Goal: Check status: Check status

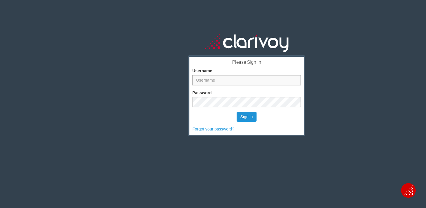
type input "sholland"
click at [249, 120] on button "Sign in" at bounding box center [247, 117] width 20 height 10
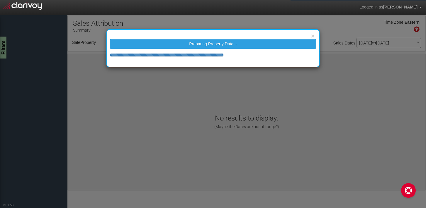
select select "object:35"
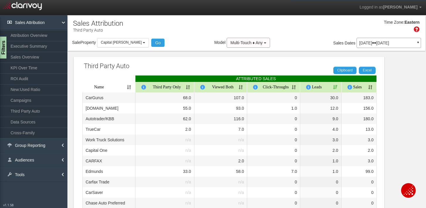
click at [397, 40] on div "Apr 01, 2025 Jun 30, 2025 ▼" at bounding box center [388, 43] width 64 height 10
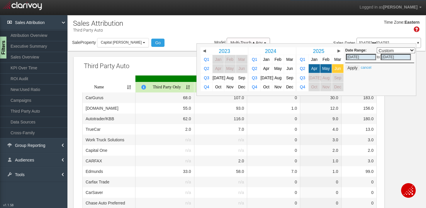
click at [335, 69] on span "Jun" at bounding box center [337, 69] width 6 height 4
select select ","
type input "06/01/2025"
click at [354, 68] on button "Apply" at bounding box center [352, 68] width 14 height 6
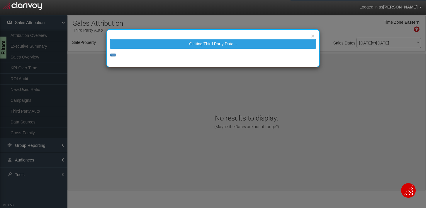
select select "object:255"
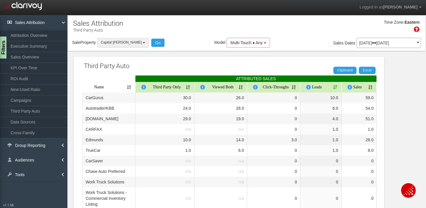
click at [127, 41] on span "Capital CJD Garner" at bounding box center [121, 42] width 41 height 4
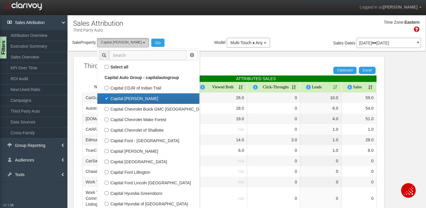
scroll to position [11, 0]
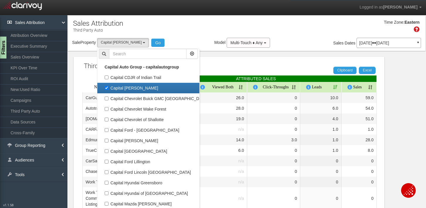
click at [107, 87] on label "Capital CJD Garner" at bounding box center [148, 88] width 99 height 8
click at [107, 87] on input "Capital CJD Garner" at bounding box center [107, 88] width 4 height 4
checkbox input "false"
select select
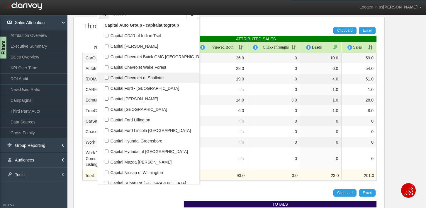
scroll to position [0, 0]
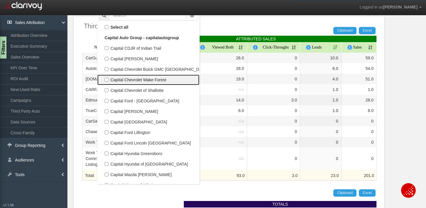
click at [139, 81] on label "Capital Chevrolet Wake Forest" at bounding box center [148, 80] width 99 height 8
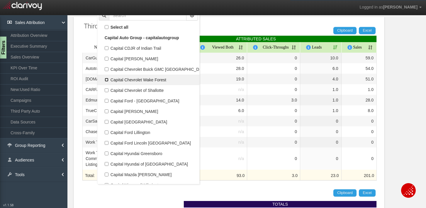
click at [108, 81] on input "Capital Chevrolet Wake Forest" at bounding box center [107, 80] width 4 height 4
checkbox input "true"
select select "object:257"
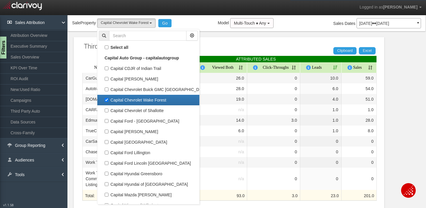
scroll to position [18, 0]
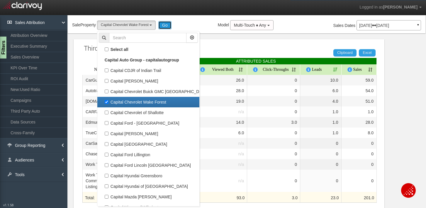
click at [167, 24] on button "Go" at bounding box center [164, 25] width 13 height 8
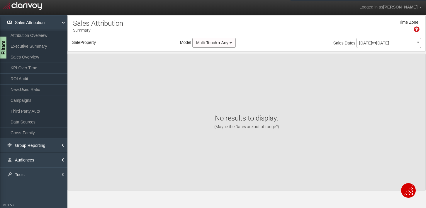
scroll to position [0, 0]
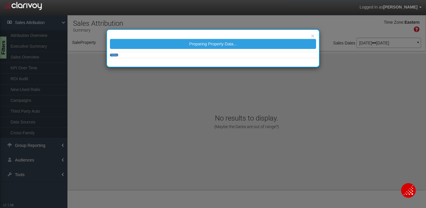
select select "object:311"
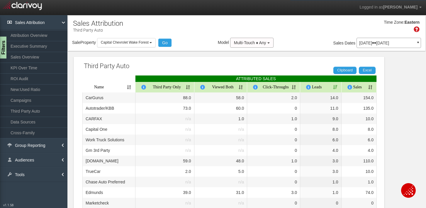
click at [410, 43] on p "Jun 01, 2025 Jun 30, 2025" at bounding box center [388, 43] width 59 height 4
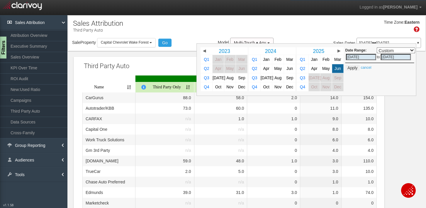
click at [370, 70] on td "Apply cancel" at bounding box center [379, 68] width 69 height 6
click at [368, 67] on link "cancel" at bounding box center [366, 68] width 11 height 4
